Goal: Check status: Check status

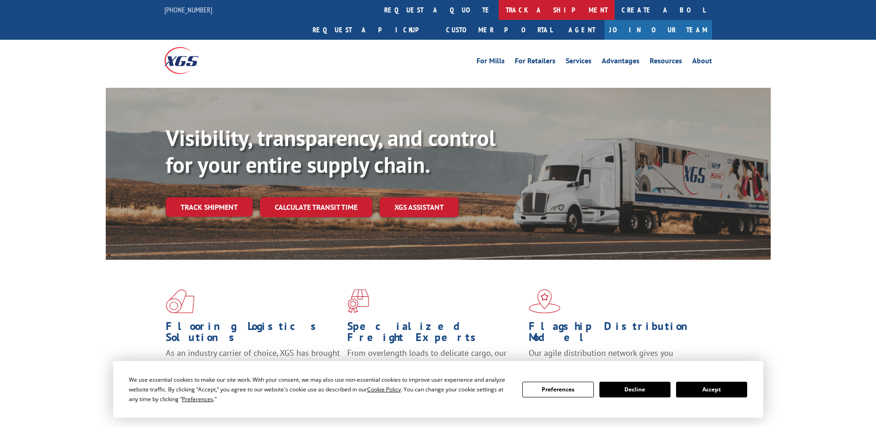
click at [499, 18] on link "track a shipment" at bounding box center [557, 10] width 116 height 20
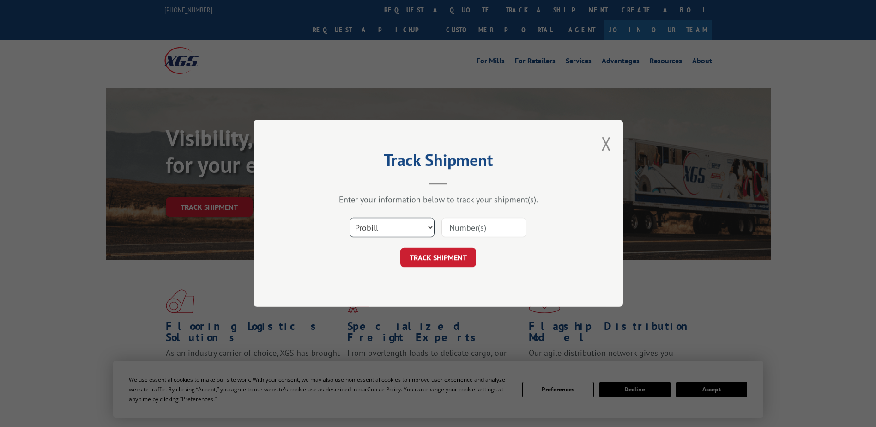
click at [384, 224] on select "Select category... Probill BOL PO" at bounding box center [392, 227] width 85 height 19
select select "bol"
click at [350, 218] on select "Select category... Probill BOL PO" at bounding box center [392, 227] width 85 height 19
click at [468, 230] on input at bounding box center [483, 227] width 85 height 19
paste input "EP860529"
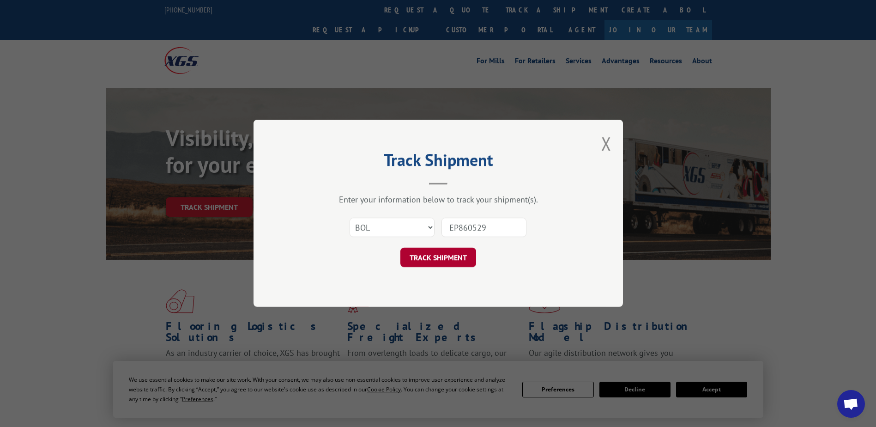
type input "EP860529"
click at [450, 248] on button "TRACK SHIPMENT" at bounding box center [438, 257] width 76 height 19
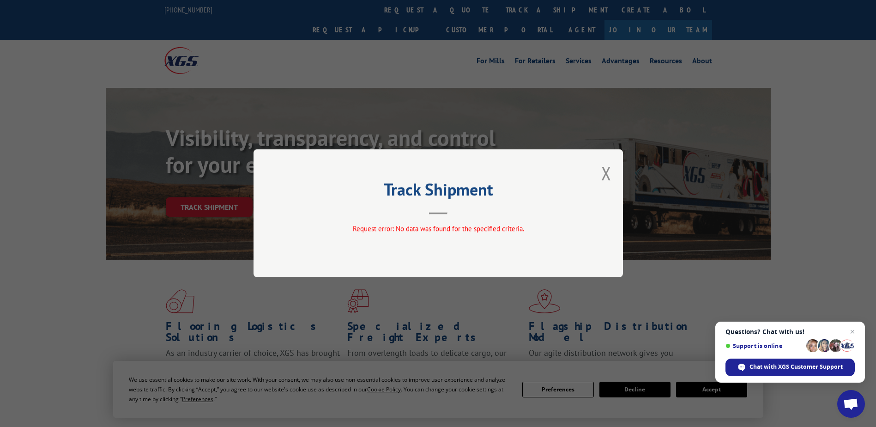
click at [601, 176] on div "Track Shipment Request error: No data was found for the specified criteria." at bounding box center [438, 213] width 369 height 128
click at [601, 170] on button "Close modal" at bounding box center [606, 173] width 10 height 24
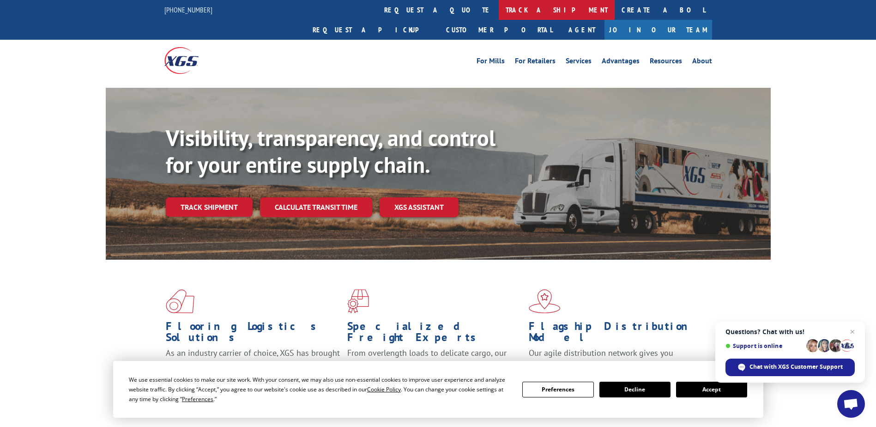
click at [499, 11] on link "track a shipment" at bounding box center [557, 10] width 116 height 20
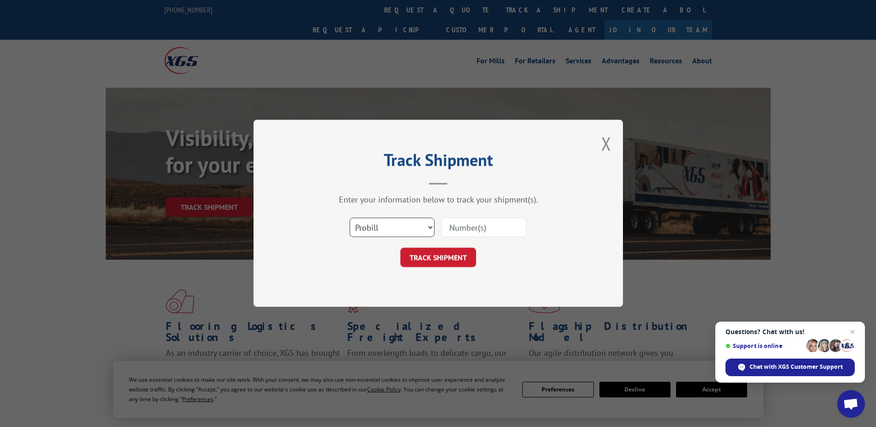
drag, startPoint x: 411, startPoint y: 223, endPoint x: 401, endPoint y: 238, distance: 18.3
click at [411, 223] on select "Select category... Probill BOL PO" at bounding box center [392, 227] width 85 height 19
select select "bol"
click at [350, 218] on select "Select category... Probill BOL PO" at bounding box center [392, 227] width 85 height 19
click at [449, 233] on input at bounding box center [483, 227] width 85 height 19
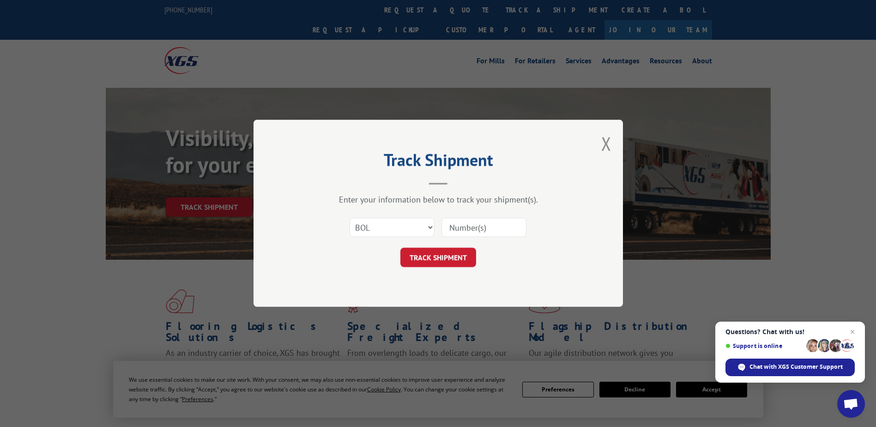
paste input "2871227"
type input "2871227"
click at [423, 260] on button "TRACK SHIPMENT" at bounding box center [438, 257] width 76 height 19
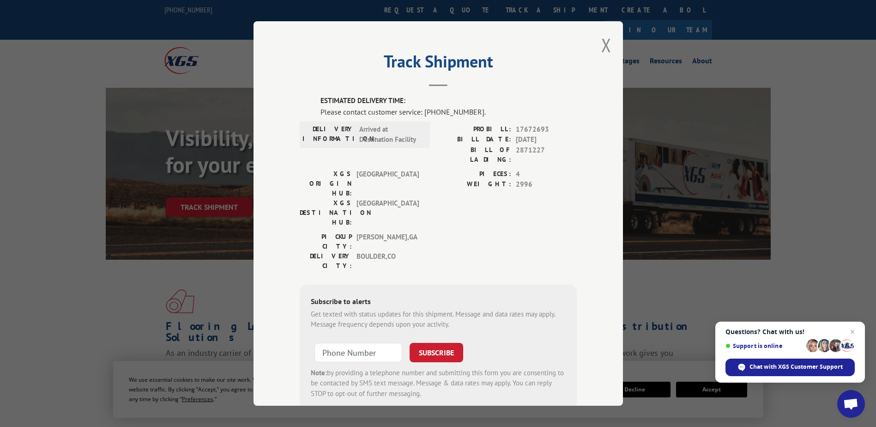
click at [856, 403] on span "Open chat" at bounding box center [850, 404] width 15 height 13
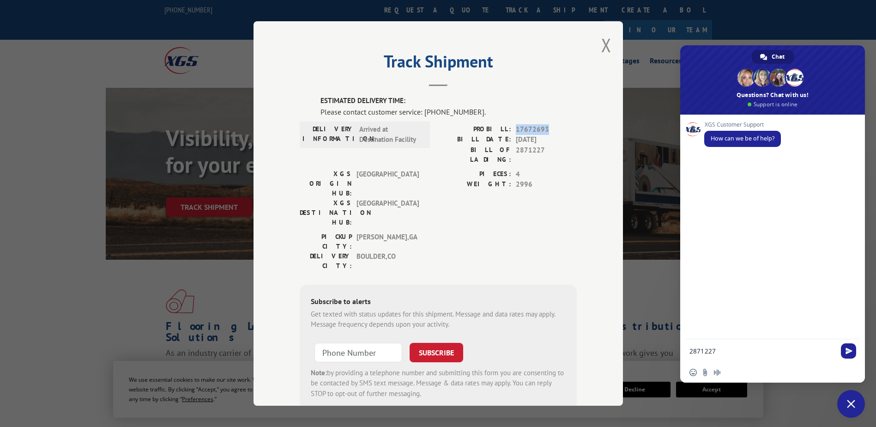
drag, startPoint x: 513, startPoint y: 130, endPoint x: 549, endPoint y: 133, distance: 36.6
click at [549, 133] on span "17672693" at bounding box center [546, 129] width 61 height 11
copy span "17672693"
click at [740, 356] on form "2871227" at bounding box center [762, 351] width 146 height 25
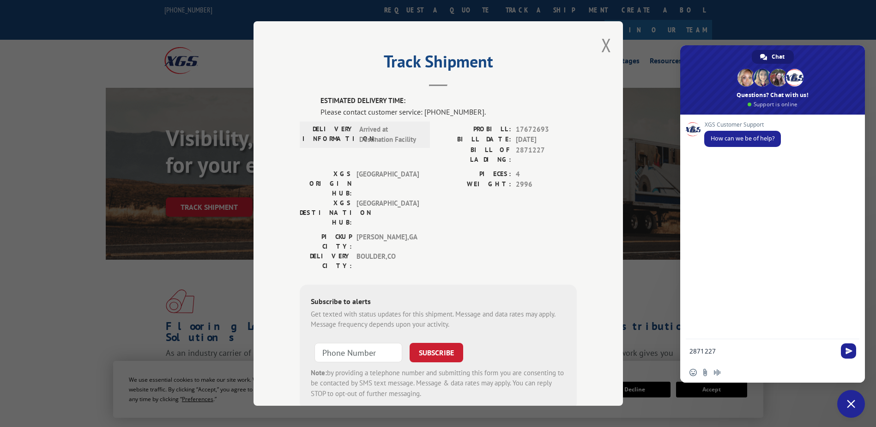
click at [742, 354] on textarea "2871227" at bounding box center [762, 351] width 146 height 8
paste textarea "17672693"
type textarea "2871227 / 17672693"
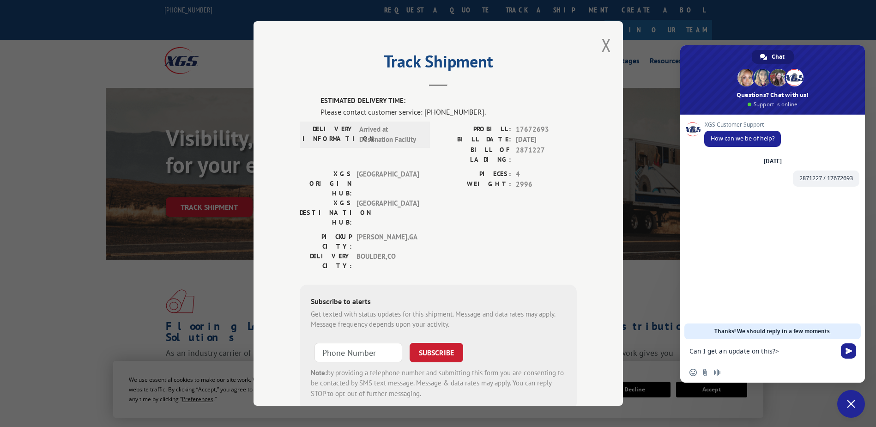
type textarea "Can I get an update on this?>"
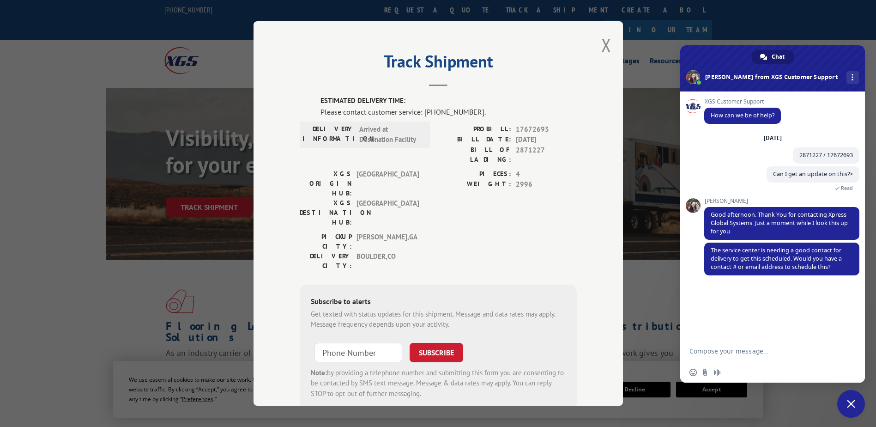
click at [725, 351] on textarea "Compose your message..." at bounding box center [762, 351] width 146 height 8
paste textarea "[PHONE_NUMBER]"
click at [753, 348] on textarea "[PHONE_NUMBER]" at bounding box center [762, 351] width 146 height 8
paste textarea "[PERSON_NAME][EMAIL_ADDRESS][PERSON_NAME][DOMAIN_NAME]"
type textarea "[PHONE_NUMBER] [PERSON_NAME][EMAIL_ADDRESS][PERSON_NAME][DOMAIN_NAME]"
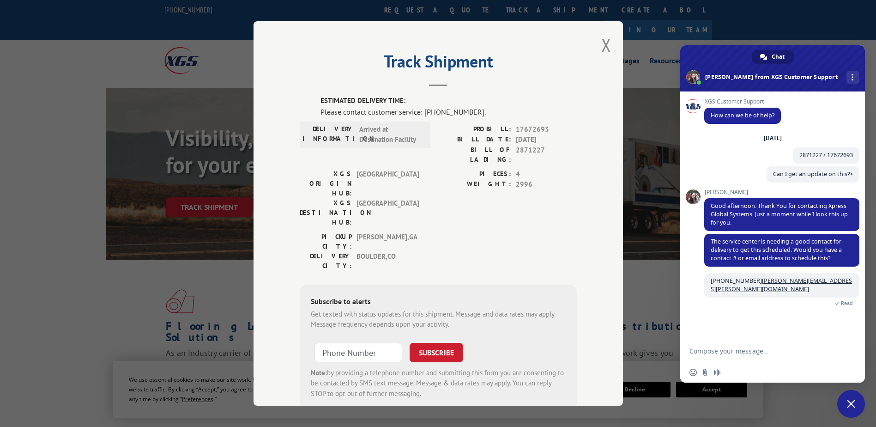
click at [718, 349] on textarea "Compose your message..." at bounding box center [762, 351] width 146 height 8
paste textarea "Phone: [PHONE_NUMBER]"
type textarea "Alternate # Phone: [PHONE_NUMBER]"
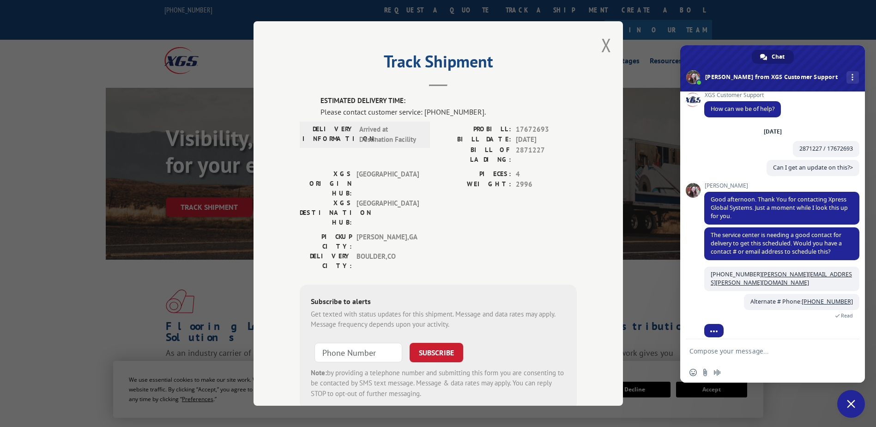
scroll to position [37, 0]
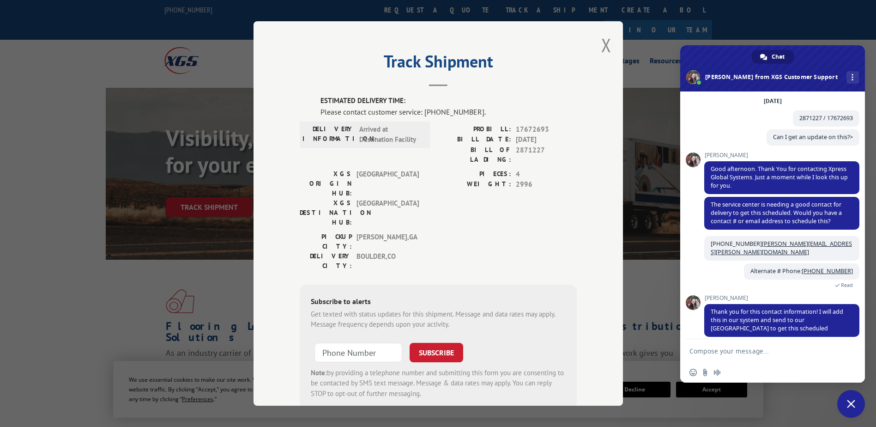
click at [752, 351] on textarea "Compose your message..." at bounding box center [762, 351] width 146 height 8
type textarea "thank you!"
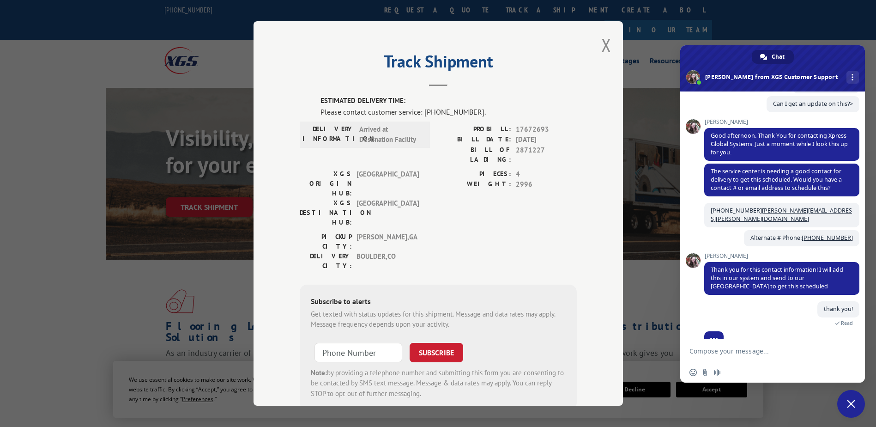
scroll to position [100, 0]
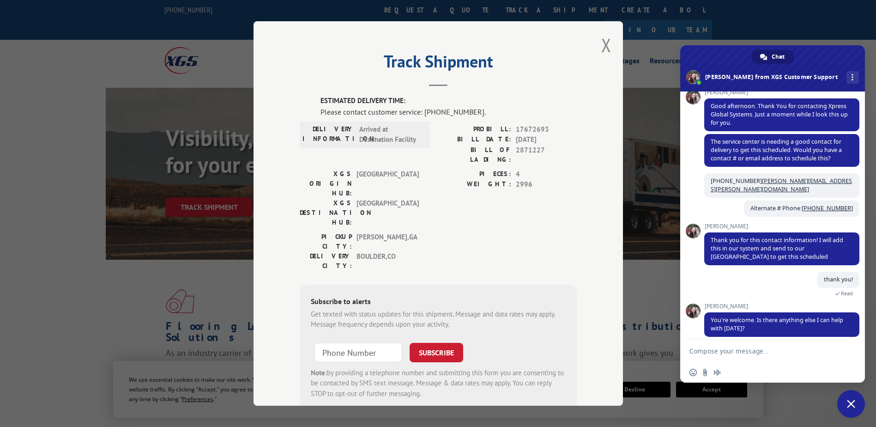
click at [732, 346] on form at bounding box center [762, 351] width 146 height 25
click at [732, 354] on textarea "Compose your message..." at bounding box center [762, 351] width 146 height 8
type textarea "no, that is all"
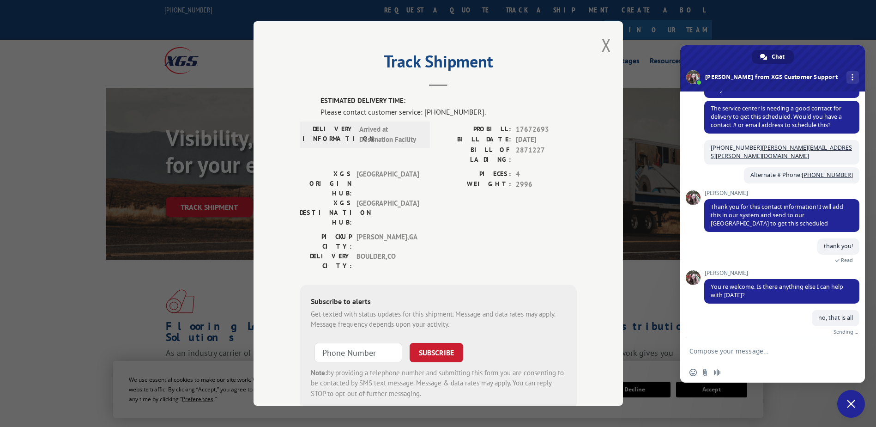
scroll to position [122, 0]
